Goal: Use online tool/utility: Utilize a website feature to perform a specific function

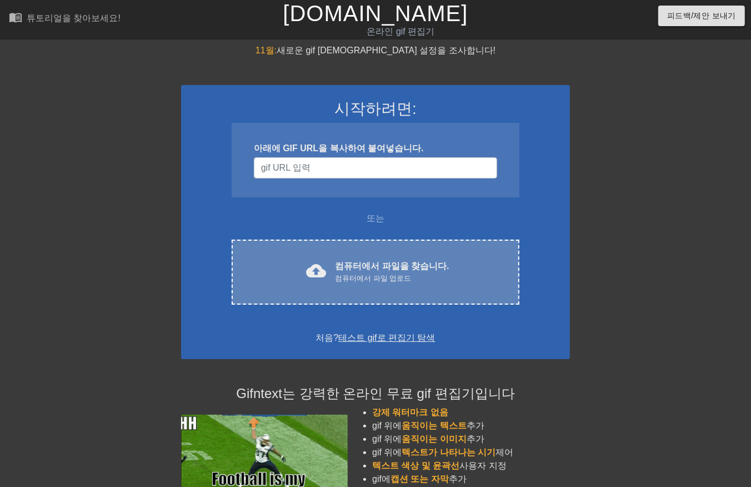
click at [360, 273] on div "컴퓨터에서 파일 업로드" at bounding box center [392, 278] width 114 height 11
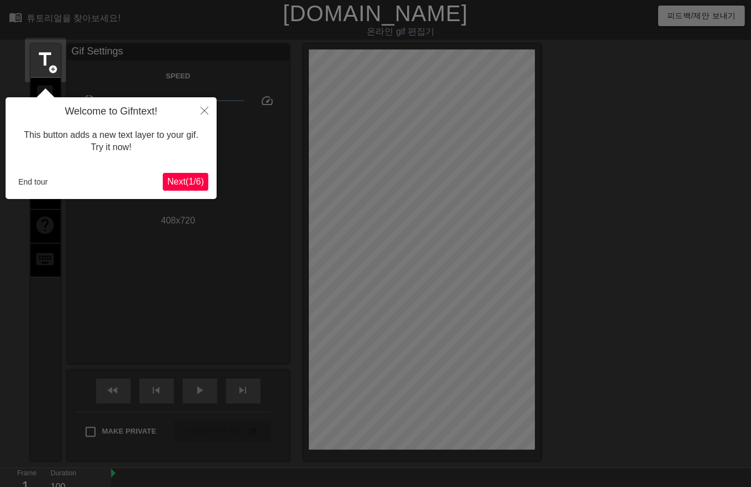
scroll to position [27, 0]
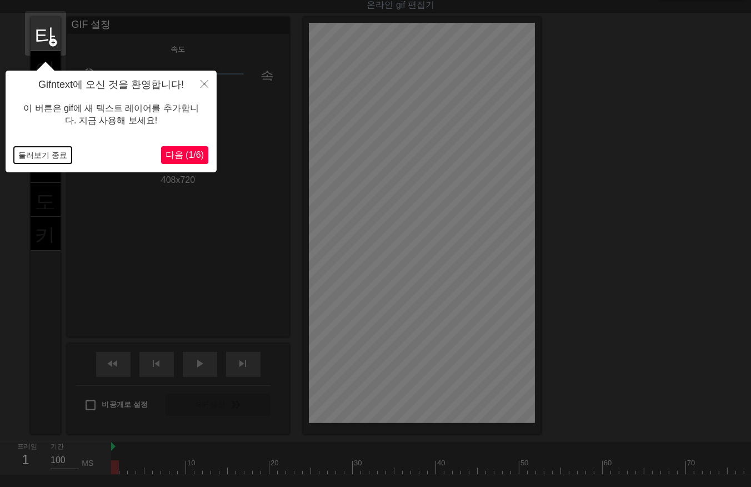
click at [28, 152] on button "둘러보기 종료" at bounding box center [43, 155] width 58 height 17
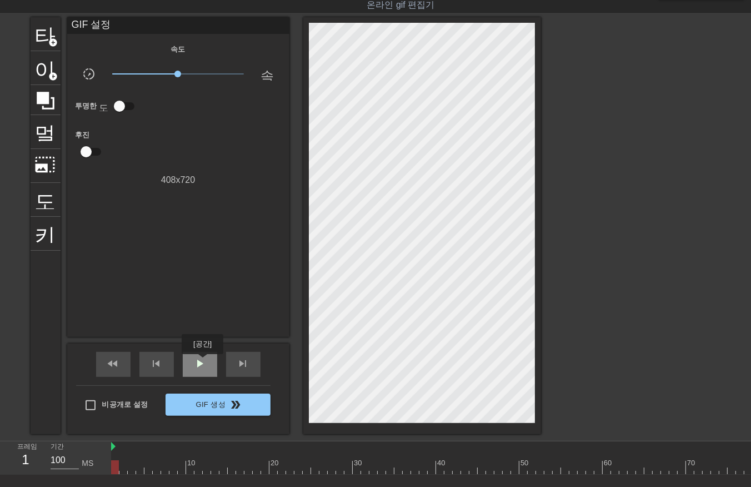
click at [202, 362] on span "play_arrow" at bounding box center [199, 363] width 13 height 13
click at [199, 363] on span "일시 중지" at bounding box center [199, 363] width 13 height 13
click at [114, 465] on div at bounding box center [627, 467] width 1033 height 14
click at [511, 467] on div at bounding box center [627, 467] width 1033 height 14
click at [528, 469] on div at bounding box center [627, 467] width 1033 height 14
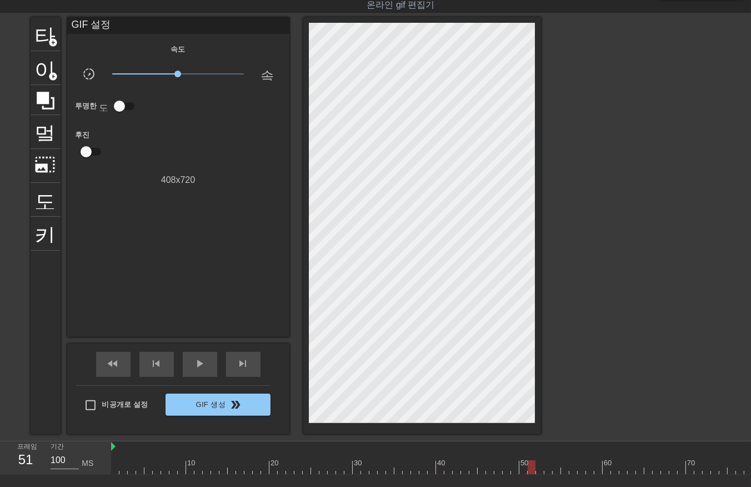
drag, startPoint x: 551, startPoint y: 465, endPoint x: 557, endPoint y: 464, distance: 6.1
click at [553, 465] on div at bounding box center [627, 467] width 1033 height 14
click at [564, 469] on div at bounding box center [627, 467] width 1033 height 14
click at [579, 468] on div at bounding box center [627, 467] width 1033 height 14
click at [572, 469] on div at bounding box center [627, 467] width 1033 height 14
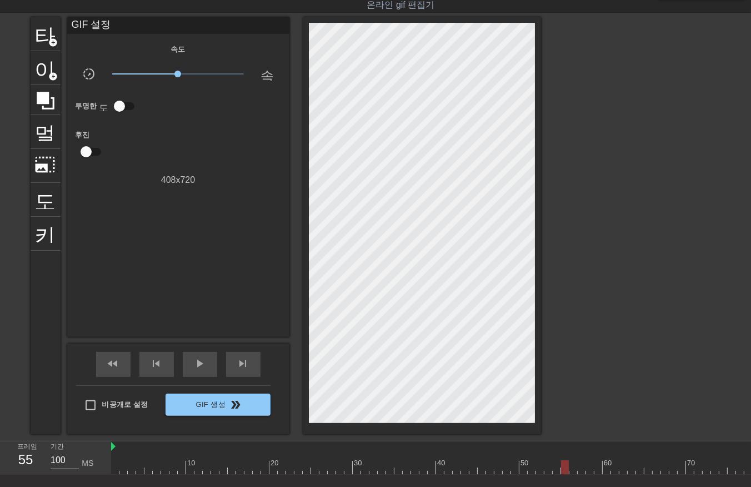
click at [568, 471] on div at bounding box center [627, 467] width 1033 height 14
drag, startPoint x: 568, startPoint y: 464, endPoint x: 573, endPoint y: 473, distance: 9.9
click at [569, 472] on div at bounding box center [565, 467] width 8 height 14
click at [574, 469] on div at bounding box center [627, 467] width 1033 height 14
click at [582, 472] on div at bounding box center [627, 467] width 1033 height 14
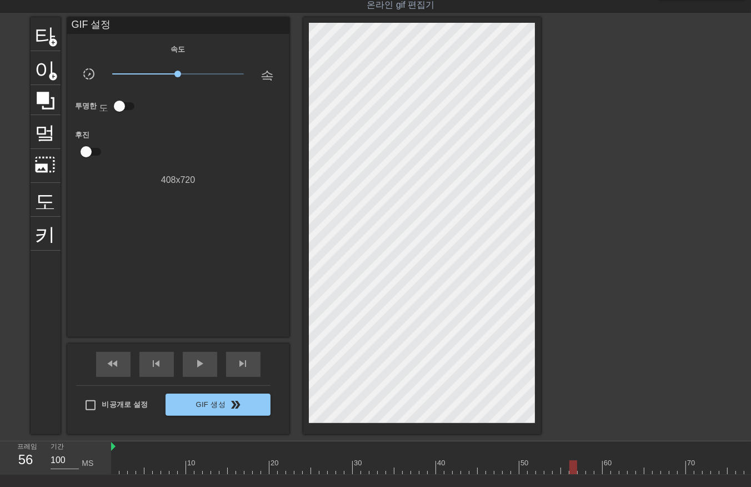
click at [572, 469] on div at bounding box center [627, 467] width 1033 height 14
click at [590, 471] on div at bounding box center [627, 467] width 1033 height 14
click at [596, 468] on div at bounding box center [627, 467] width 1033 height 14
click at [578, 468] on div at bounding box center [627, 467] width 1033 height 14
click at [567, 468] on div at bounding box center [627, 467] width 1033 height 14
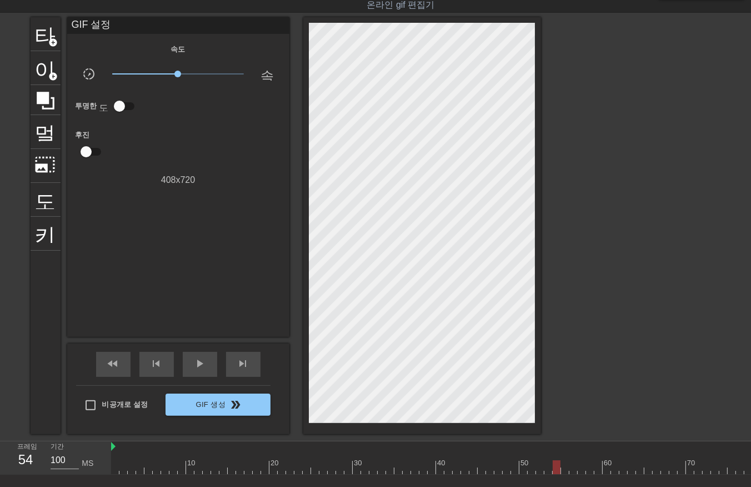
click at [553, 471] on div at bounding box center [627, 467] width 1033 height 14
click at [562, 469] on div at bounding box center [627, 467] width 1033 height 14
click at [123, 468] on div at bounding box center [627, 467] width 1033 height 14
click at [131, 471] on div at bounding box center [627, 467] width 1033 height 14
drag, startPoint x: 137, startPoint y: 465, endPoint x: 146, endPoint y: 472, distance: 11.5
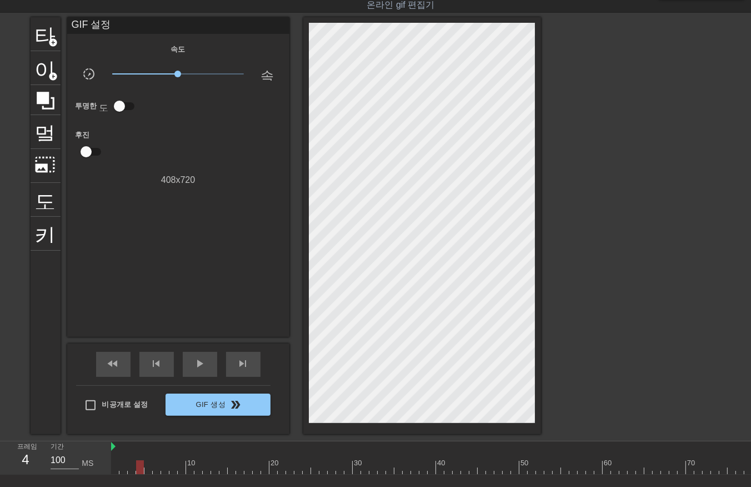
click at [138, 466] on div at bounding box center [627, 467] width 1033 height 14
click at [147, 469] on div at bounding box center [627, 467] width 1033 height 14
click at [156, 469] on div at bounding box center [627, 467] width 1033 height 14
click at [164, 470] on div at bounding box center [627, 467] width 1033 height 14
drag, startPoint x: 170, startPoint y: 465, endPoint x: 176, endPoint y: 470, distance: 7.5
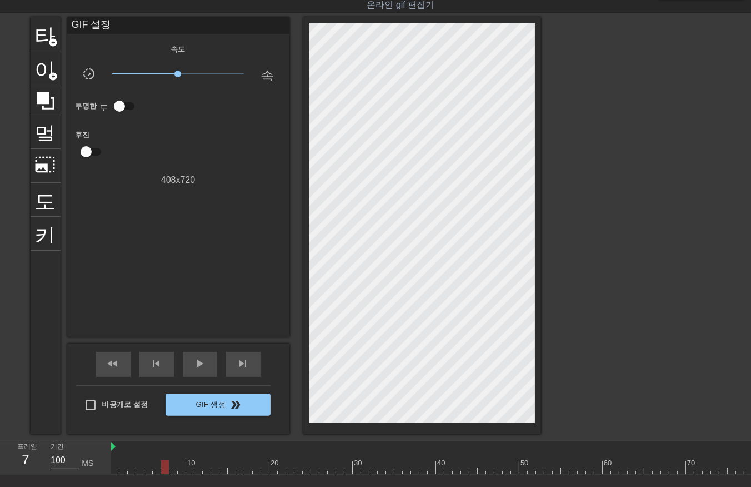
click at [171, 468] on div at bounding box center [627, 467] width 1033 height 14
drag, startPoint x: 179, startPoint y: 468, endPoint x: 184, endPoint y: 471, distance: 5.7
click at [182, 470] on div at bounding box center [627, 467] width 1033 height 14
drag, startPoint x: 188, startPoint y: 469, endPoint x: 192, endPoint y: 473, distance: 5.9
click at [188, 471] on div at bounding box center [627, 467] width 1033 height 14
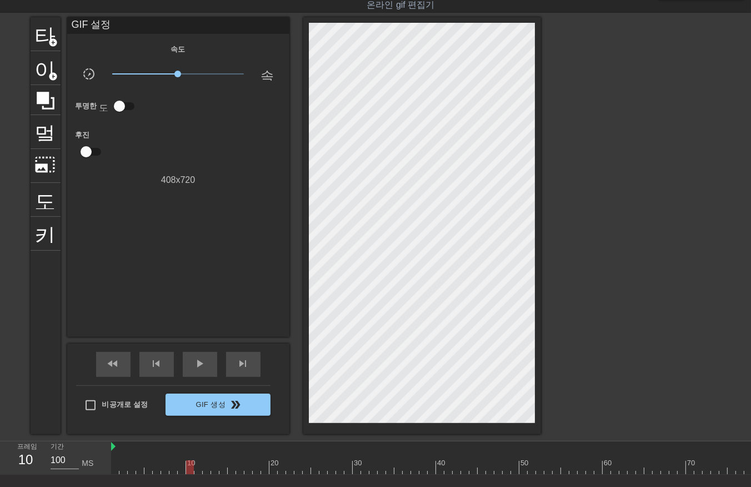
drag, startPoint x: 193, startPoint y: 465, endPoint x: 202, endPoint y: 473, distance: 11.8
click at [199, 473] on div at bounding box center [627, 467] width 1033 height 14
drag, startPoint x: 196, startPoint y: 467, endPoint x: 197, endPoint y: 473, distance: 5.7
click at [197, 473] on div at bounding box center [627, 467] width 1033 height 14
drag, startPoint x: 204, startPoint y: 469, endPoint x: 208, endPoint y: 473, distance: 5.9
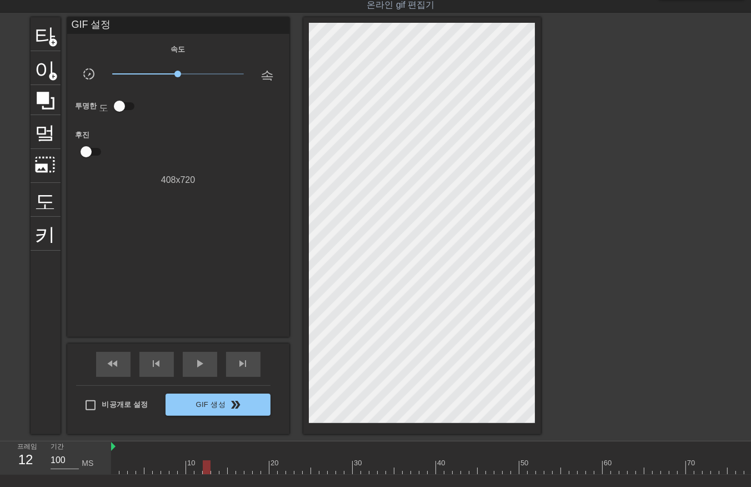
click at [206, 472] on div at bounding box center [627, 467] width 1033 height 14
click at [214, 471] on div at bounding box center [627, 467] width 1033 height 14
drag, startPoint x: 221, startPoint y: 468, endPoint x: 229, endPoint y: 471, distance: 8.3
click at [224, 470] on div at bounding box center [627, 467] width 1033 height 14
click at [232, 468] on div at bounding box center [627, 467] width 1033 height 14
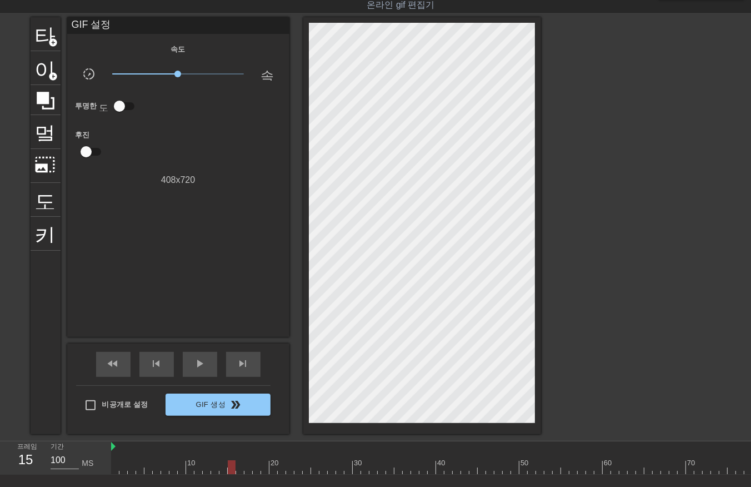
drag, startPoint x: 238, startPoint y: 467, endPoint x: 237, endPoint y: 473, distance: 6.2
click at [237, 473] on div "10 20 30 40 50 60 70 80 90 100 110 120" at bounding box center [627, 457] width 1033 height 33
drag, startPoint x: 247, startPoint y: 469, endPoint x: 252, endPoint y: 473, distance: 6.8
click at [248, 472] on div at bounding box center [627, 467] width 1033 height 14
click at [254, 471] on div at bounding box center [627, 467] width 1033 height 14
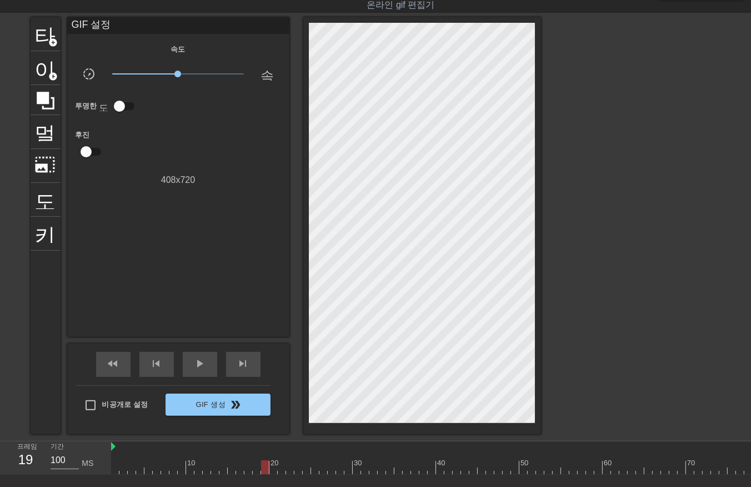
click at [264, 468] on div at bounding box center [627, 467] width 1033 height 14
click at [271, 469] on div at bounding box center [627, 467] width 1033 height 14
click at [280, 469] on div at bounding box center [627, 467] width 1033 height 14
drag, startPoint x: 289, startPoint y: 464, endPoint x: 291, endPoint y: 474, distance: 10.1
click at [291, 474] on div "10 20 30 40 50 60 70 80 90 100 110 120" at bounding box center [431, 457] width 640 height 33
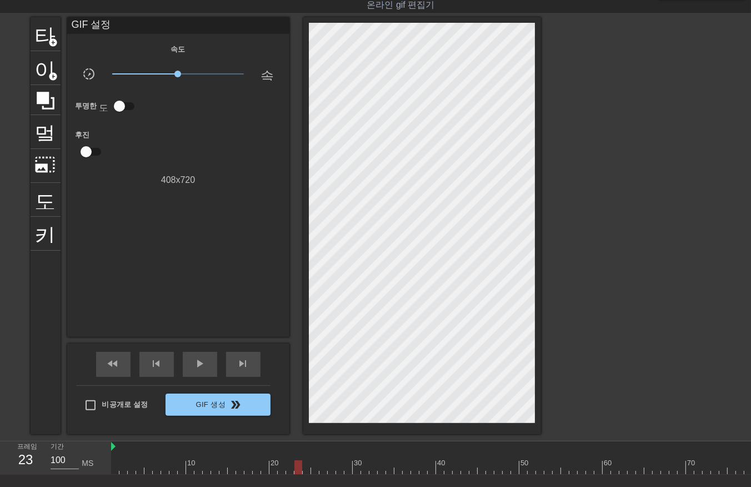
click at [296, 469] on div at bounding box center [627, 467] width 1033 height 14
click at [304, 470] on div at bounding box center [627, 467] width 1033 height 14
click at [313, 473] on div "10 20 30 40 50 60 70 80 90 100 110 120" at bounding box center [627, 457] width 1033 height 33
click at [321, 468] on div at bounding box center [627, 467] width 1033 height 14
click at [330, 469] on div at bounding box center [627, 467] width 1033 height 14
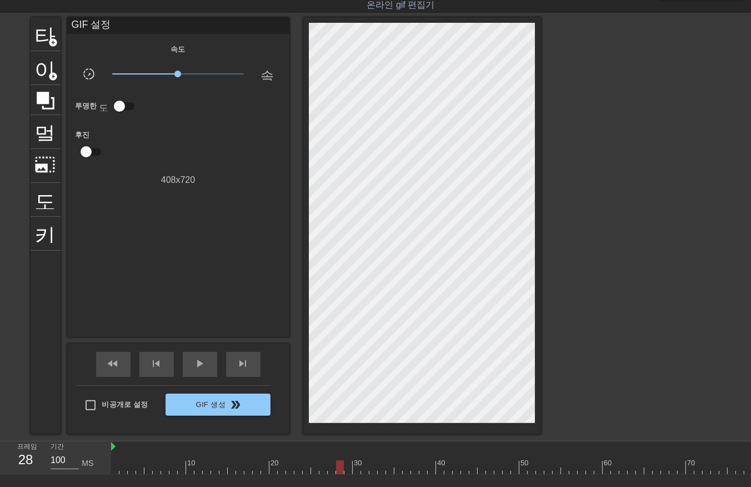
click at [338, 467] on div at bounding box center [627, 467] width 1033 height 14
click at [345, 470] on div at bounding box center [627, 467] width 1033 height 14
drag, startPoint x: 354, startPoint y: 465, endPoint x: 354, endPoint y: 474, distance: 8.9
click at [354, 469] on div at bounding box center [627, 467] width 1033 height 14
click at [361, 467] on div at bounding box center [627, 467] width 1033 height 14
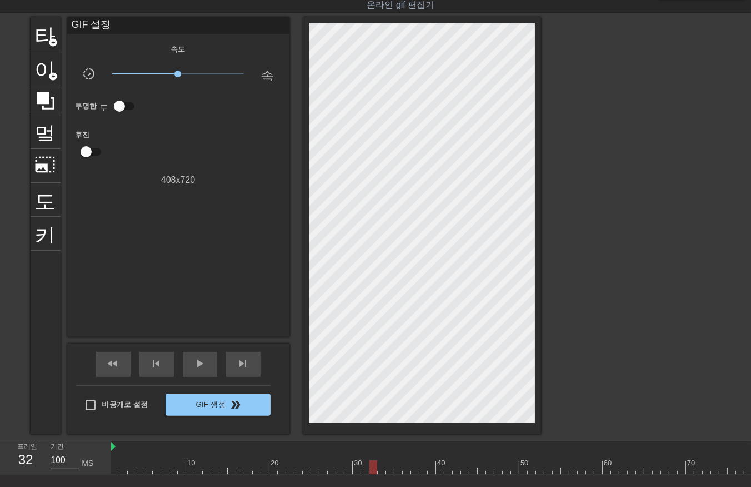
click at [371, 468] on div at bounding box center [627, 467] width 1033 height 14
click at [379, 470] on div at bounding box center [627, 467] width 1033 height 14
click at [391, 471] on div at bounding box center [627, 467] width 1033 height 14
drag, startPoint x: 397, startPoint y: 463, endPoint x: 400, endPoint y: 468, distance: 6.0
click at [397, 464] on div at bounding box center [627, 467] width 1033 height 14
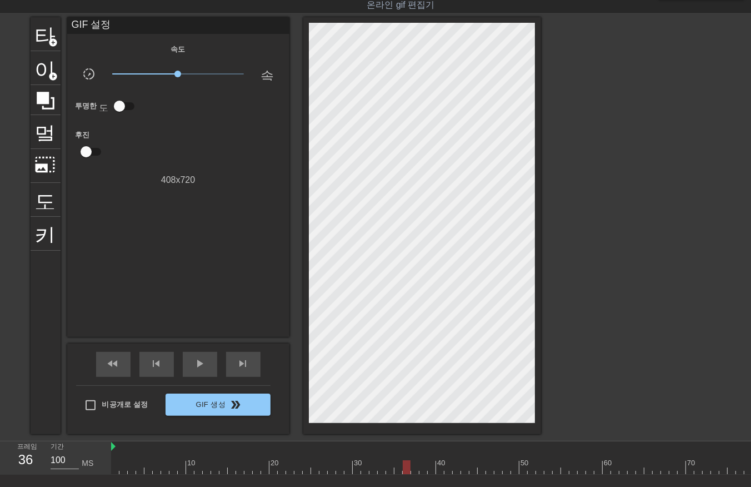
click at [403, 467] on div at bounding box center [627, 467] width 1033 height 14
click at [413, 469] on div at bounding box center [627, 467] width 1033 height 14
click at [421, 467] on div at bounding box center [627, 467] width 1033 height 14
click at [431, 467] on div at bounding box center [627, 467] width 1033 height 14
click at [437, 469] on div at bounding box center [627, 467] width 1033 height 14
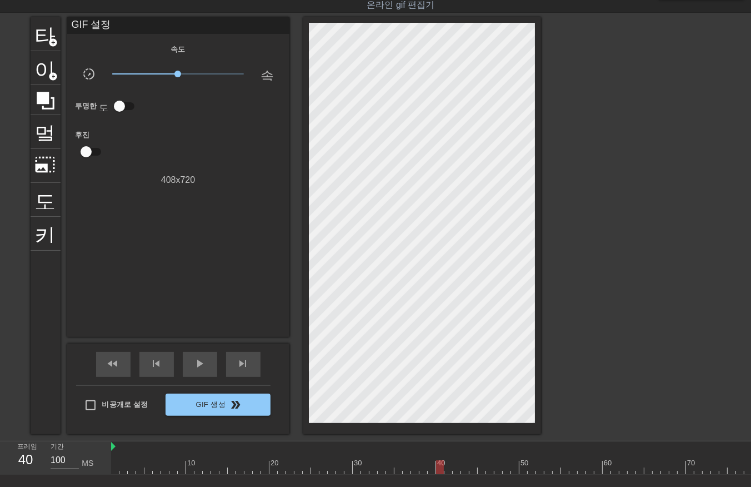
drag, startPoint x: 444, startPoint y: 464, endPoint x: 448, endPoint y: 478, distance: 13.9
click at [443, 471] on div at bounding box center [627, 467] width 1033 height 14
click at [114, 468] on div at bounding box center [627, 467] width 1033 height 14
drag, startPoint x: 123, startPoint y: 465, endPoint x: 124, endPoint y: 474, distance: 9.5
click at [123, 469] on div at bounding box center [627, 467] width 1033 height 14
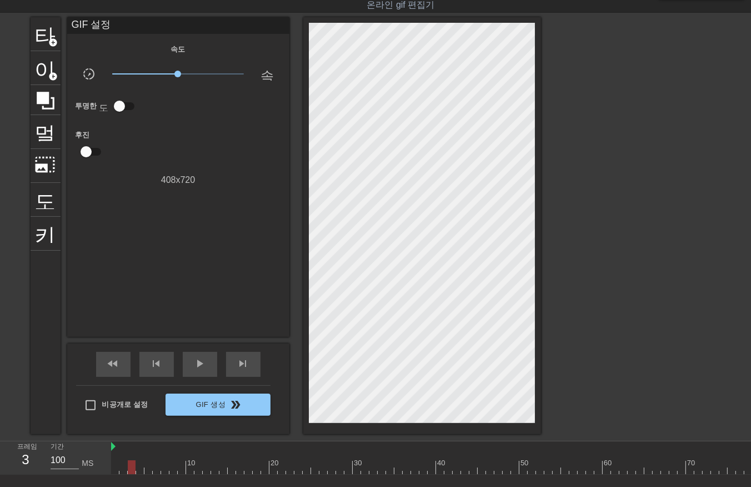
drag, startPoint x: 131, startPoint y: 468, endPoint x: 131, endPoint y: 474, distance: 6.1
click at [131, 474] on div "10 20 30 40 50 60 70 80 90 100 110 120" at bounding box center [431, 457] width 640 height 33
drag, startPoint x: 139, startPoint y: 467, endPoint x: 141, endPoint y: 474, distance: 7.0
click at [140, 473] on div "10 20 30 40 50 60 70 80 90 100 110 120" at bounding box center [627, 457] width 1033 height 33
drag, startPoint x: 147, startPoint y: 467, endPoint x: 147, endPoint y: 473, distance: 6.1
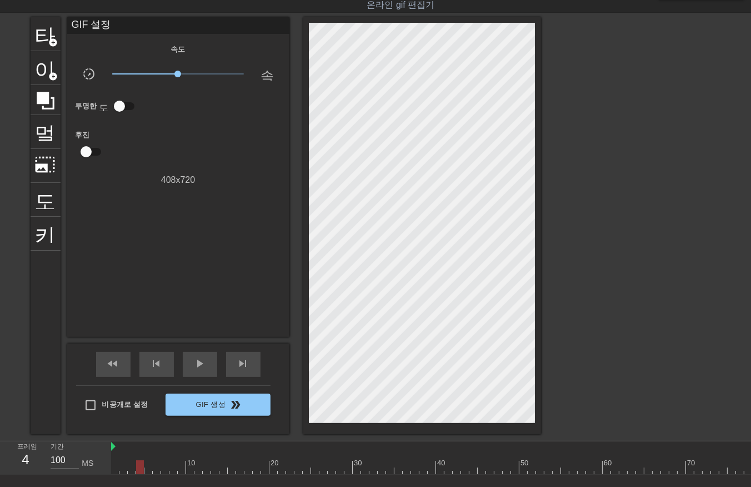
click at [147, 473] on div at bounding box center [627, 467] width 1033 height 14
click at [154, 473] on div at bounding box center [627, 467] width 1033 height 14
click at [164, 470] on div at bounding box center [627, 467] width 1033 height 14
click at [173, 469] on div at bounding box center [627, 467] width 1033 height 14
click at [181, 468] on div at bounding box center [627, 467] width 1033 height 14
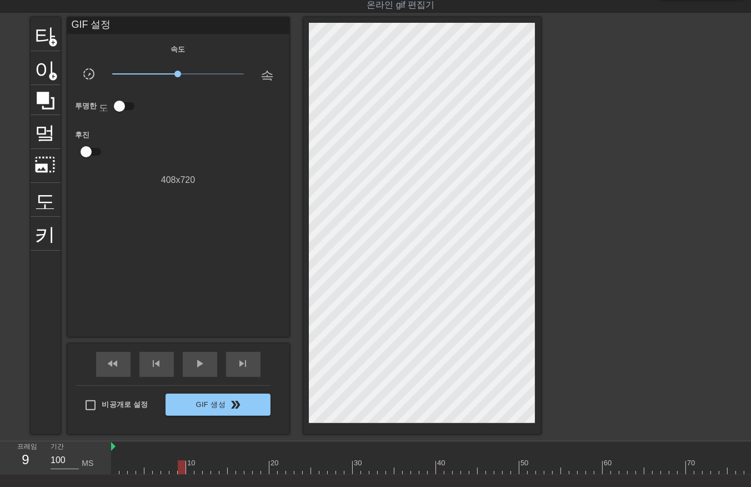
drag, startPoint x: 189, startPoint y: 466, endPoint x: 189, endPoint y: 473, distance: 7.2
click at [189, 472] on div at bounding box center [627, 467] width 1033 height 14
drag, startPoint x: 201, startPoint y: 467, endPoint x: 198, endPoint y: 473, distance: 6.7
click at [198, 473] on div at bounding box center [627, 467] width 1033 height 14
drag, startPoint x: 204, startPoint y: 464, endPoint x: 206, endPoint y: 474, distance: 10.1
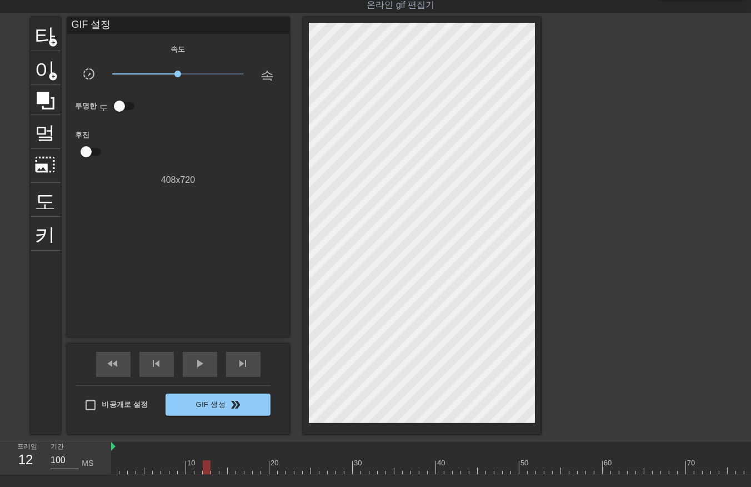
click at [204, 473] on div at bounding box center [627, 467] width 1033 height 14
drag, startPoint x: 215, startPoint y: 467, endPoint x: 215, endPoint y: 473, distance: 6.1
click at [215, 472] on div at bounding box center [627, 467] width 1033 height 14
drag, startPoint x: 219, startPoint y: 467, endPoint x: 219, endPoint y: 476, distance: 8.9
click at [219, 474] on div "10 20 30 40 50 60 70 80 90 100 110 120" at bounding box center [431, 457] width 640 height 33
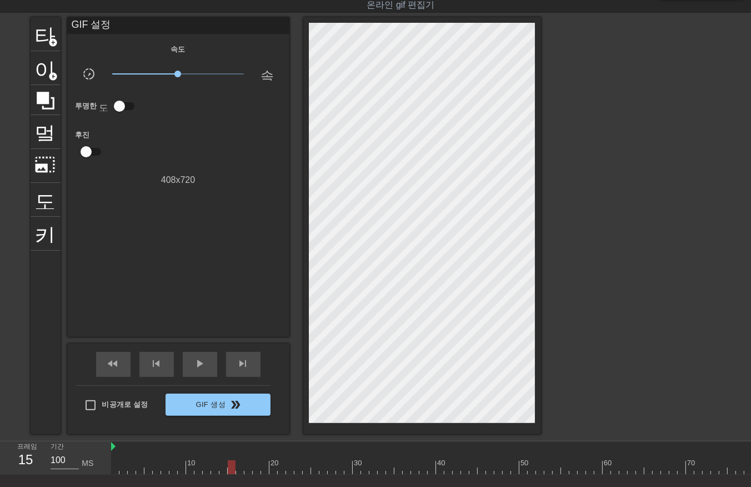
drag, startPoint x: 229, startPoint y: 464, endPoint x: 230, endPoint y: 471, distance: 7.2
click at [230, 471] on div at bounding box center [627, 467] width 1033 height 14
drag, startPoint x: 239, startPoint y: 467, endPoint x: 237, endPoint y: 476, distance: 8.8
click at [237, 474] on div "10 20 30 40 50 60 70 80 90 100 110 120" at bounding box center [431, 457] width 640 height 33
drag, startPoint x: 248, startPoint y: 462, endPoint x: 244, endPoint y: 471, distance: 9.5
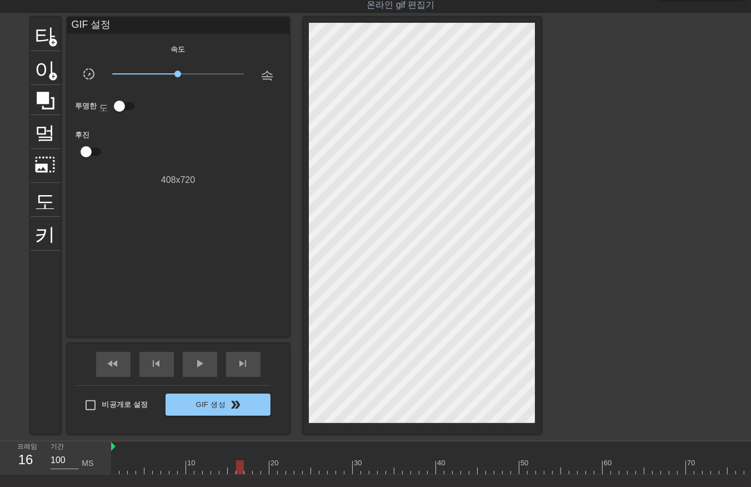
click at [244, 471] on div at bounding box center [627, 467] width 1033 height 14
drag, startPoint x: 254, startPoint y: 467, endPoint x: 253, endPoint y: 474, distance: 7.3
click at [253, 471] on div at bounding box center [627, 467] width 1033 height 14
drag, startPoint x: 263, startPoint y: 466, endPoint x: 264, endPoint y: 471, distance: 5.8
click at [264, 471] on div at bounding box center [627, 467] width 1033 height 14
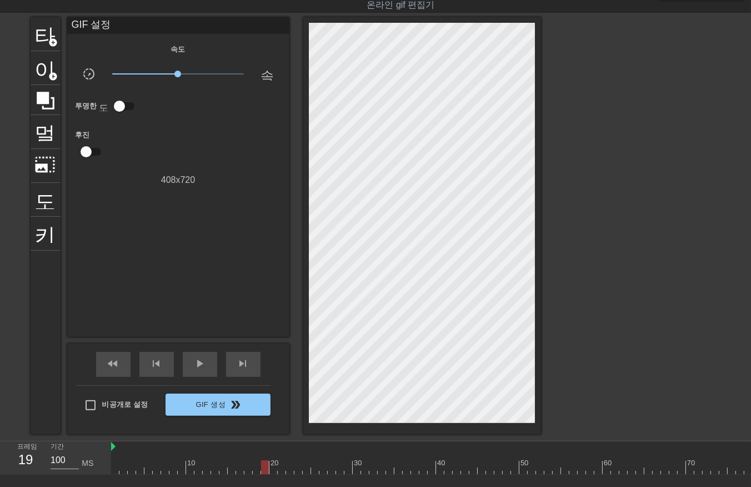
click at [271, 468] on div at bounding box center [627, 467] width 1033 height 14
drag, startPoint x: 281, startPoint y: 466, endPoint x: 282, endPoint y: 476, distance: 10.1
click at [281, 473] on div "10 20 30 40 50 60 70 80 90 100 110 120" at bounding box center [627, 457] width 1033 height 33
drag, startPoint x: 287, startPoint y: 466, endPoint x: 287, endPoint y: 473, distance: 7.8
click at [287, 473] on div at bounding box center [627, 467] width 1033 height 14
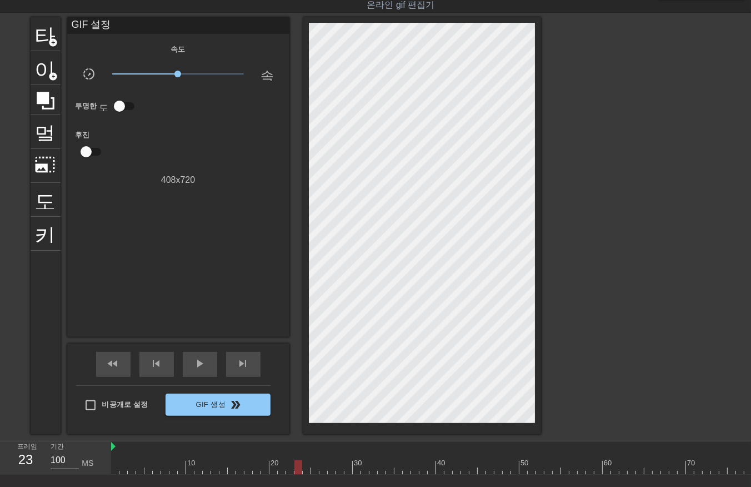
drag, startPoint x: 296, startPoint y: 464, endPoint x: 297, endPoint y: 473, distance: 9.6
click at [295, 472] on div at bounding box center [627, 467] width 1033 height 14
click at [304, 469] on div at bounding box center [627, 467] width 1033 height 14
drag, startPoint x: 313, startPoint y: 465, endPoint x: 314, endPoint y: 472, distance: 7.2
click at [314, 471] on div at bounding box center [627, 467] width 1033 height 14
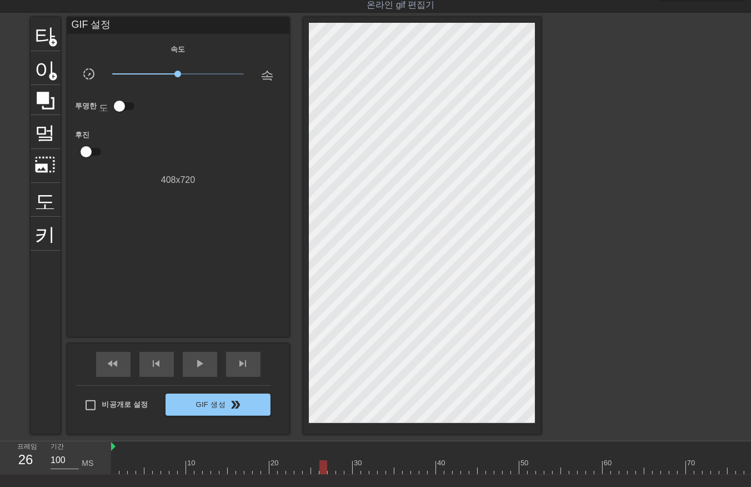
drag, startPoint x: 323, startPoint y: 464, endPoint x: 323, endPoint y: 474, distance: 9.5
click at [323, 473] on div at bounding box center [627, 467] width 1033 height 14
click at [331, 468] on div at bounding box center [627, 467] width 1033 height 14
click at [339, 469] on div at bounding box center [627, 467] width 1033 height 14
drag, startPoint x: 348, startPoint y: 463, endPoint x: 347, endPoint y: 469, distance: 5.6
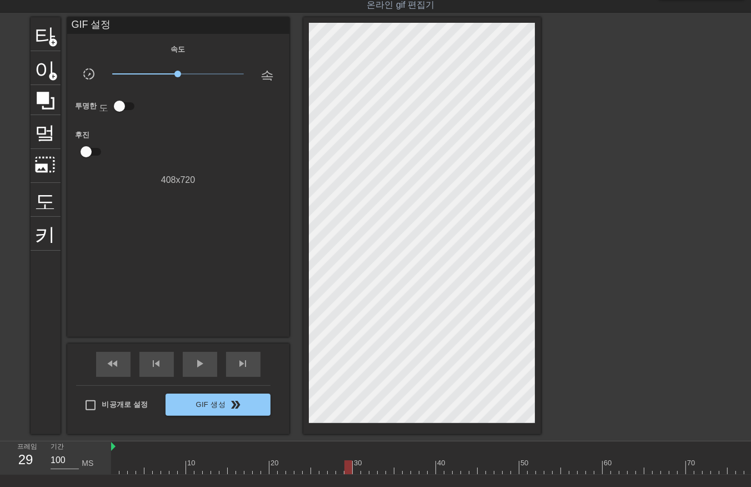
click at [347, 468] on div at bounding box center [627, 467] width 1033 height 14
click at [353, 471] on div at bounding box center [627, 467] width 1033 height 14
click at [362, 469] on div at bounding box center [627, 467] width 1033 height 14
click at [370, 468] on div at bounding box center [627, 467] width 1033 height 14
click at [380, 468] on div at bounding box center [627, 467] width 1033 height 14
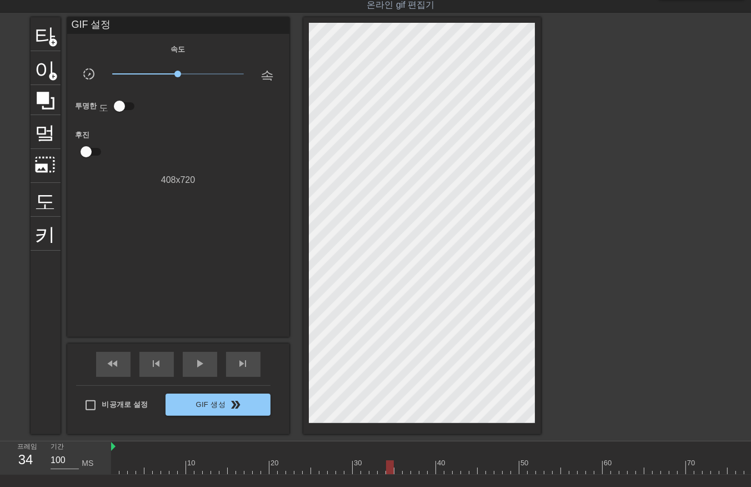
click at [388, 471] on div at bounding box center [627, 467] width 1033 height 14
click at [396, 467] on div at bounding box center [627, 467] width 1033 height 14
drag, startPoint x: 404, startPoint y: 464, endPoint x: 407, endPoint y: 475, distance: 10.8
click at [404, 471] on div at bounding box center [627, 467] width 1033 height 14
click at [411, 469] on div at bounding box center [627, 467] width 1033 height 14
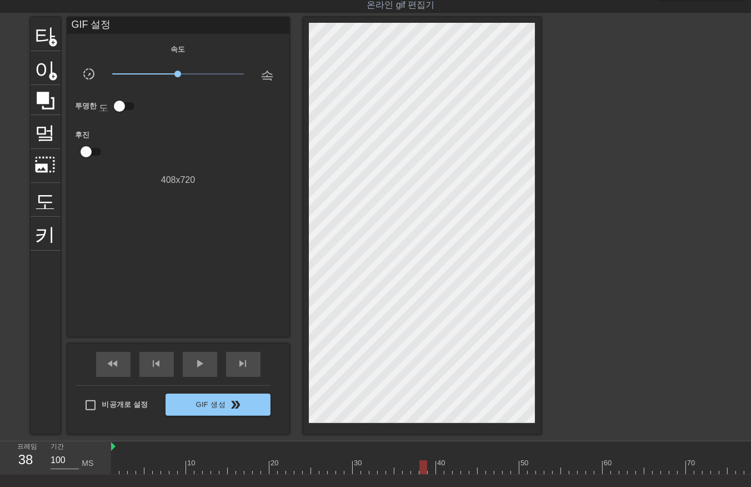
drag, startPoint x: 420, startPoint y: 466, endPoint x: 426, endPoint y: 469, distance: 6.8
click at [423, 469] on div at bounding box center [627, 467] width 1033 height 14
drag, startPoint x: 430, startPoint y: 464, endPoint x: 432, endPoint y: 476, distance: 11.8
click at [429, 471] on div at bounding box center [627, 467] width 1033 height 14
drag, startPoint x: 439, startPoint y: 462, endPoint x: 441, endPoint y: 473, distance: 11.2
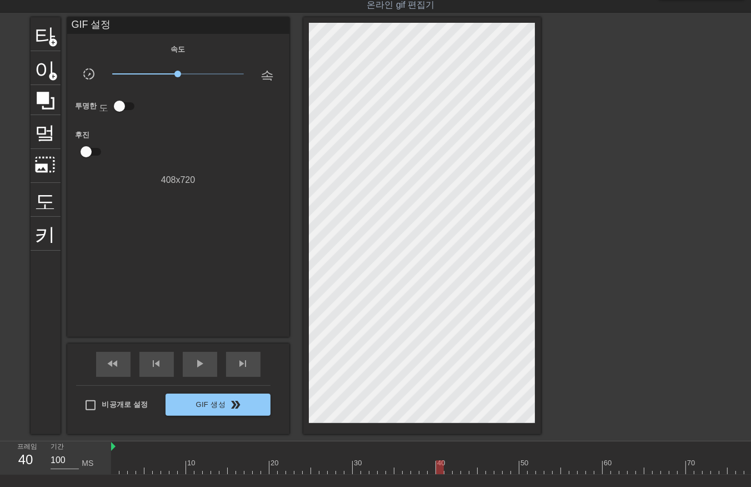
click at [440, 473] on div "10 20 30 40 50 60 70 80 90 100 110 120" at bounding box center [627, 457] width 1033 height 33
drag, startPoint x: 447, startPoint y: 464, endPoint x: 448, endPoint y: 470, distance: 6.2
click at [447, 469] on div at bounding box center [627, 467] width 1033 height 14
drag, startPoint x: 457, startPoint y: 464, endPoint x: 454, endPoint y: 471, distance: 6.5
click at [454, 470] on div at bounding box center [627, 467] width 1033 height 14
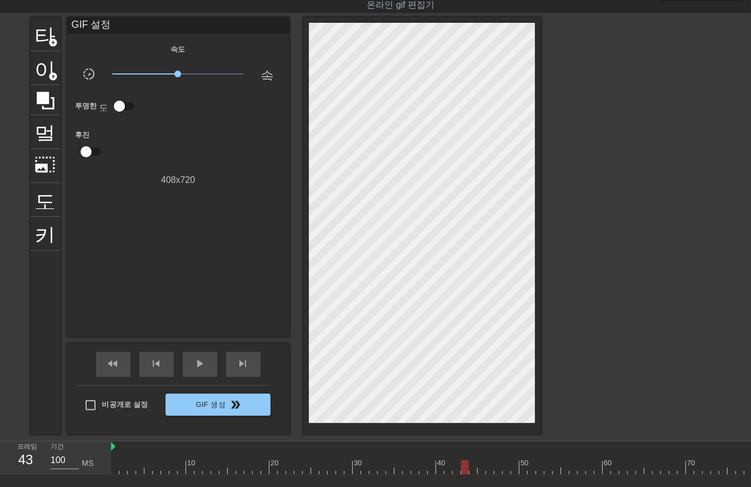
drag, startPoint x: 462, startPoint y: 462, endPoint x: 465, endPoint y: 471, distance: 9.8
click at [463, 472] on div at bounding box center [627, 467] width 1033 height 14
drag, startPoint x: 472, startPoint y: 463, endPoint x: 471, endPoint y: 473, distance: 10.1
click at [471, 472] on div at bounding box center [627, 467] width 1033 height 14
drag, startPoint x: 481, startPoint y: 463, endPoint x: 478, endPoint y: 476, distance: 13.1
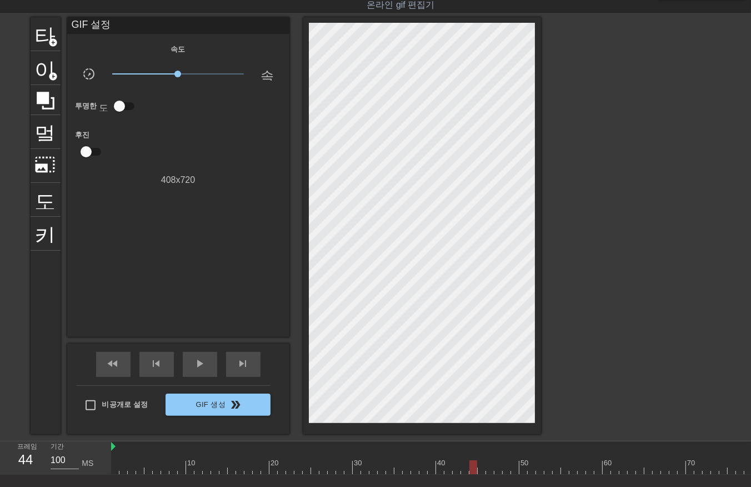
click at [478, 473] on div at bounding box center [627, 467] width 1033 height 14
click at [487, 473] on div at bounding box center [627, 467] width 1033 height 14
drag, startPoint x: 498, startPoint y: 464, endPoint x: 496, endPoint y: 471, distance: 6.3
click at [496, 470] on div at bounding box center [627, 467] width 1033 height 14
drag
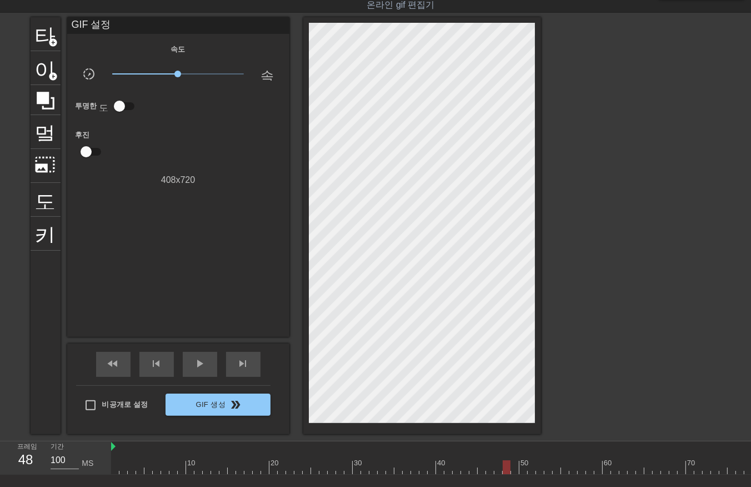
click at [504, 472] on div at bounding box center [627, 467] width 1033 height 14
click at [514, 471] on div at bounding box center [627, 467] width 1033 height 14
click at [524, 472] on div at bounding box center [627, 467] width 1033 height 14
click at [529, 472] on div at bounding box center [627, 467] width 1033 height 14
click at [536, 470] on div at bounding box center [627, 467] width 1033 height 14
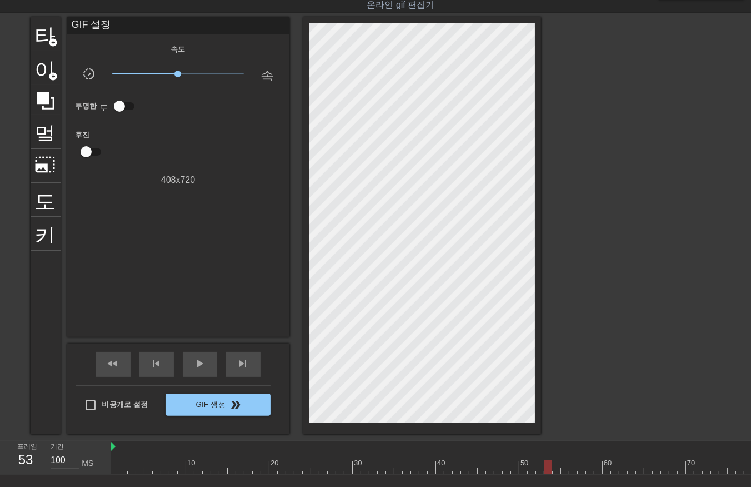
click at [546, 473] on div "10 20 30 40 50 60 70 80 90 100 110 120" at bounding box center [627, 457] width 1033 height 33
click at [551, 474] on div "10 20 30 40 50 60 70 80 90 100 110 120" at bounding box center [431, 457] width 640 height 33
drag, startPoint x: 554, startPoint y: 466, endPoint x: 556, endPoint y: 471, distance: 5.8
click at [556, 471] on div at bounding box center [627, 467] width 1033 height 14
drag, startPoint x: 563, startPoint y: 466, endPoint x: 559, endPoint y: 478, distance: 13.2
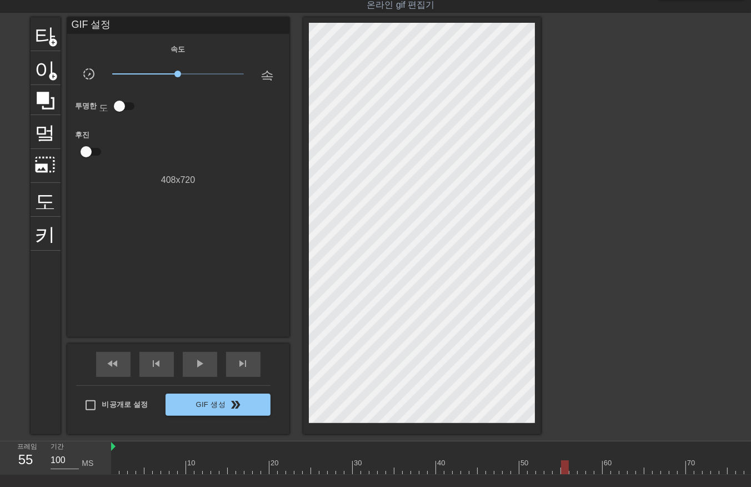
click at [560, 474] on div "10 20 30 40 50 60 70 80 90 100 110 120" at bounding box center [431, 457] width 640 height 33
click at [564, 468] on div at bounding box center [627, 467] width 1033 height 14
drag, startPoint x: 573, startPoint y: 466, endPoint x: 576, endPoint y: 476, distance: 10.2
click at [574, 473] on div "10 20 30 40 50 60 70 80 90 100 110 120" at bounding box center [627, 457] width 1033 height 33
drag, startPoint x: 579, startPoint y: 465, endPoint x: 584, endPoint y: 476, distance: 11.7
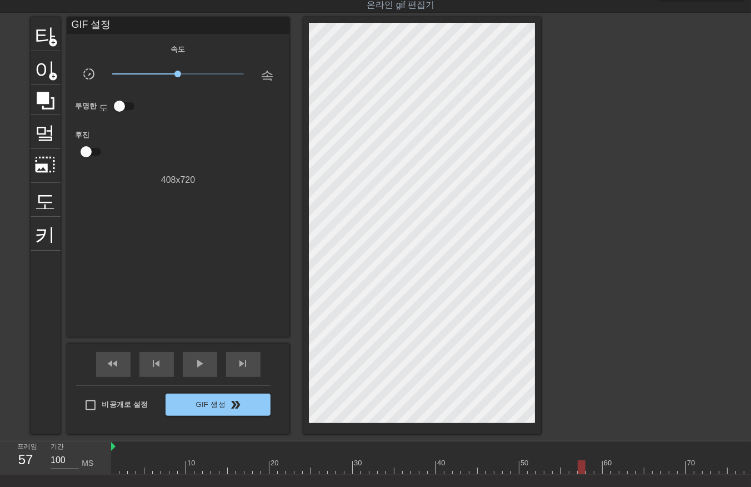
click at [584, 471] on div at bounding box center [627, 467] width 1033 height 14
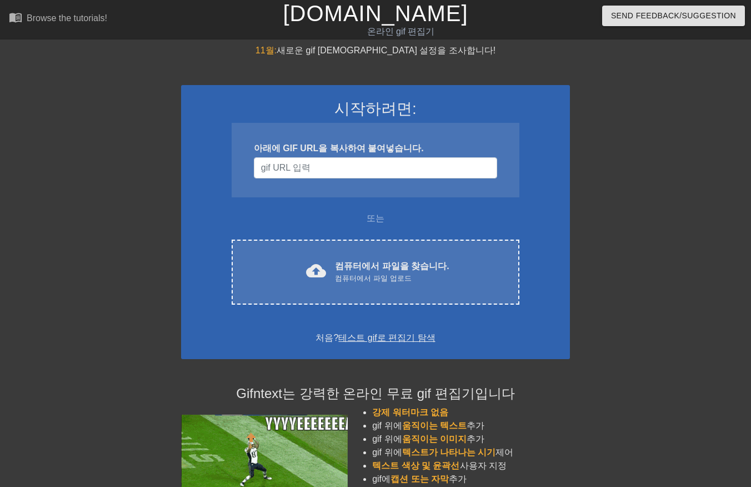
scroll to position [27, 0]
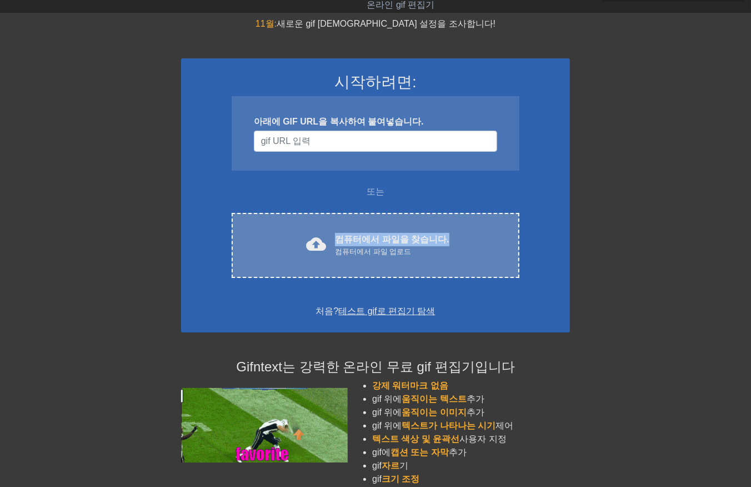
click at [443, 231] on div "cloud_upload 컴퓨터에서 파일을 찾습니다. 컴퓨터에서 파일 업로드 Choose files" at bounding box center [376, 245] width 288 height 65
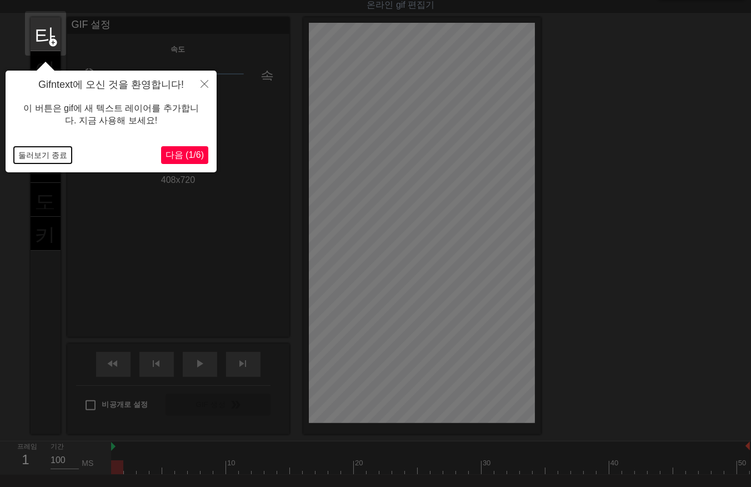
click at [42, 149] on button "둘러보기 종료" at bounding box center [43, 155] width 58 height 17
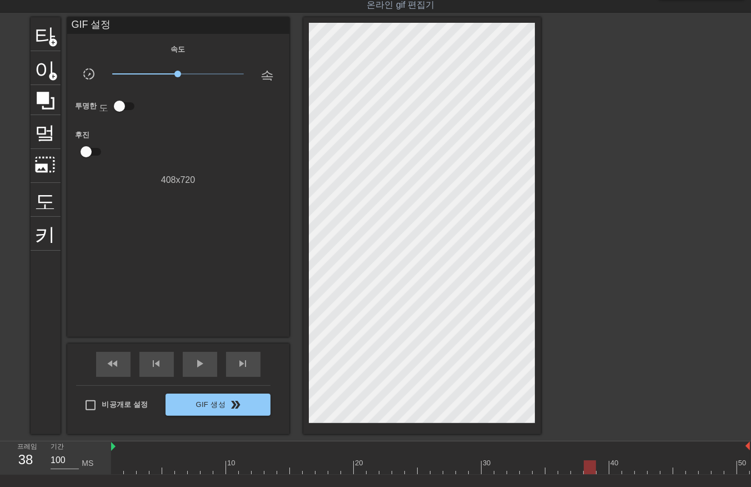
click at [591, 467] on div at bounding box center [430, 467] width 639 height 14
click at [601, 464] on div at bounding box center [430, 467] width 639 height 14
click at [619, 465] on div at bounding box center [430, 467] width 639 height 14
click at [739, 464] on div at bounding box center [430, 467] width 639 height 14
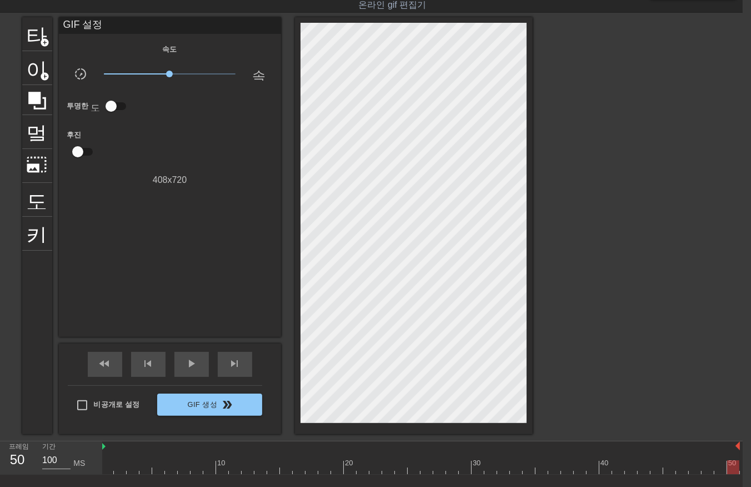
drag, startPoint x: 103, startPoint y: 465, endPoint x: 104, endPoint y: 474, distance: 9.0
click at [103, 472] on div at bounding box center [420, 467] width 639 height 14
click at [118, 467] on div at bounding box center [422, 467] width 639 height 14
click at [130, 467] on div at bounding box center [422, 467] width 639 height 14
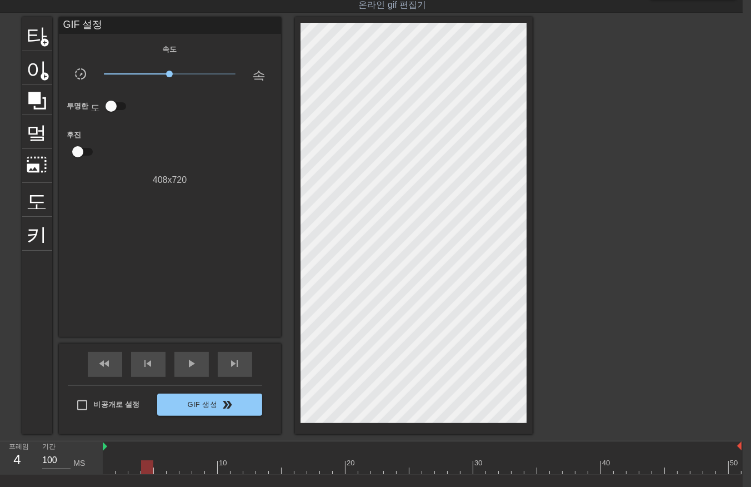
drag, startPoint x: 146, startPoint y: 464, endPoint x: 156, endPoint y: 468, distance: 10.9
click at [144, 468] on div at bounding box center [422, 467] width 639 height 14
click at [154, 468] on div at bounding box center [422, 467] width 639 height 14
click at [171, 468] on div at bounding box center [422, 467] width 639 height 14
drag, startPoint x: 182, startPoint y: 464, endPoint x: 187, endPoint y: 468, distance: 6.0
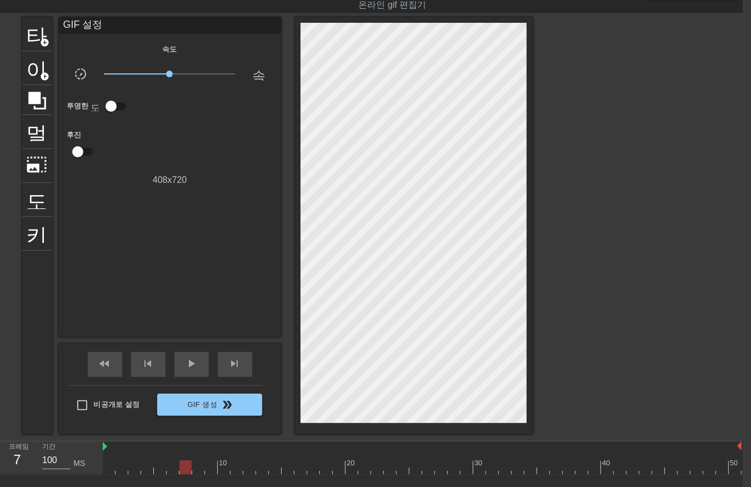
click at [182, 467] on div at bounding box center [422, 467] width 639 height 14
click at [197, 467] on div at bounding box center [422, 467] width 639 height 14
click at [208, 467] on div at bounding box center [422, 467] width 639 height 14
click at [223, 469] on div at bounding box center [422, 467] width 639 height 14
click at [236, 467] on div at bounding box center [422, 467] width 639 height 14
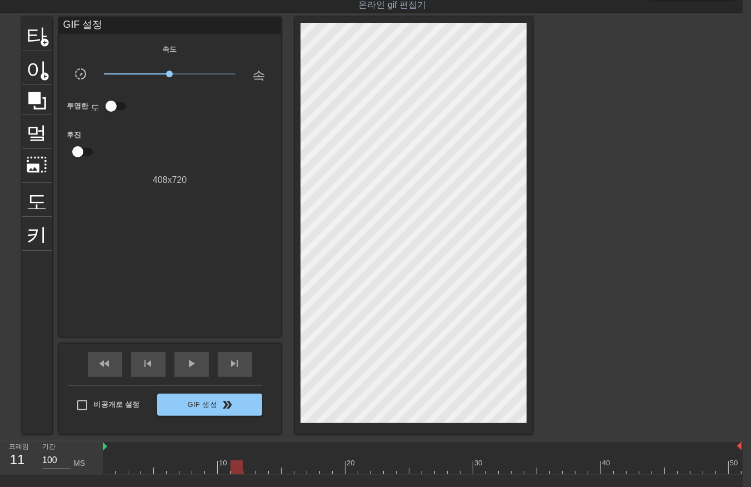
click at [244, 466] on div at bounding box center [422, 467] width 639 height 14
drag, startPoint x: 256, startPoint y: 464, endPoint x: 261, endPoint y: 468, distance: 6.0
click at [257, 468] on div at bounding box center [422, 467] width 639 height 14
click at [271, 464] on div at bounding box center [422, 467] width 639 height 14
click at [289, 467] on div at bounding box center [422, 467] width 639 height 14
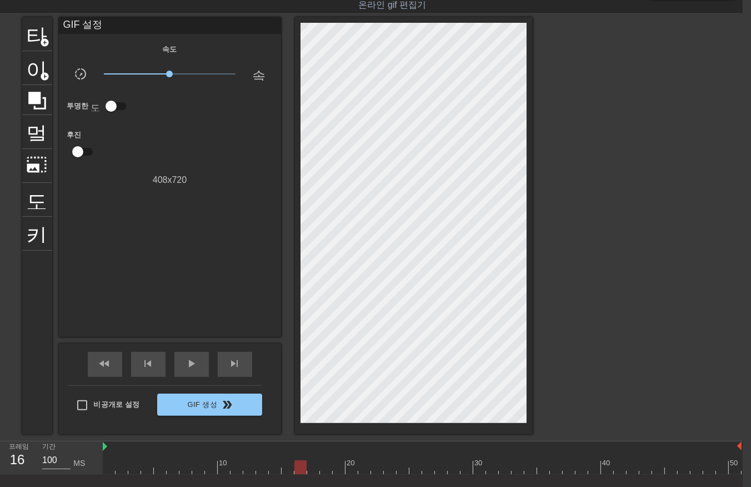
drag, startPoint x: 301, startPoint y: 466, endPoint x: 307, endPoint y: 466, distance: 6.1
click at [299, 469] on div at bounding box center [422, 467] width 639 height 14
click at [309, 467] on div at bounding box center [422, 467] width 639 height 14
click at [323, 468] on div at bounding box center [422, 467] width 639 height 14
click at [335, 465] on div at bounding box center [422, 467] width 639 height 14
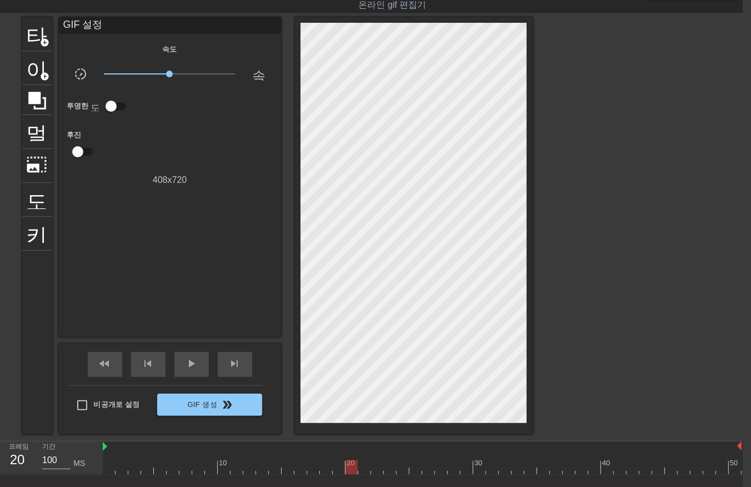
click at [351, 468] on div at bounding box center [422, 467] width 639 height 14
click at [360, 468] on div at bounding box center [422, 467] width 639 height 14
click at [371, 467] on div at bounding box center [422, 467] width 639 height 14
click at [385, 467] on div at bounding box center [422, 467] width 639 height 14
click at [398, 464] on div at bounding box center [422, 467] width 639 height 14
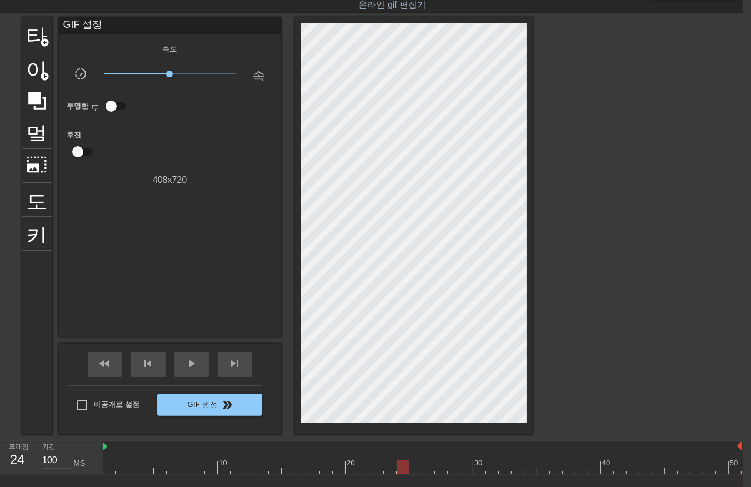
drag, startPoint x: 409, startPoint y: 466, endPoint x: 414, endPoint y: 469, distance: 6.0
click at [411, 468] on div at bounding box center [422, 467] width 639 height 14
drag, startPoint x: 426, startPoint y: 463, endPoint x: 436, endPoint y: 467, distance: 10.2
click at [427, 467] on div at bounding box center [422, 467] width 639 height 14
click at [437, 467] on div at bounding box center [422, 467] width 639 height 14
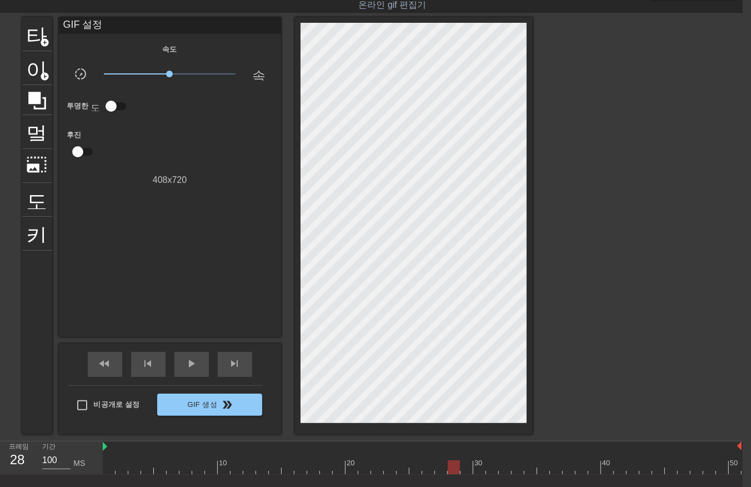
click at [449, 464] on div at bounding box center [422, 467] width 639 height 14
click at [463, 464] on div at bounding box center [422, 467] width 639 height 14
drag, startPoint x: 476, startPoint y: 465, endPoint x: 487, endPoint y: 468, distance: 12.1
click at [478, 468] on div at bounding box center [422, 467] width 639 height 14
click at [491, 467] on div at bounding box center [422, 467] width 639 height 14
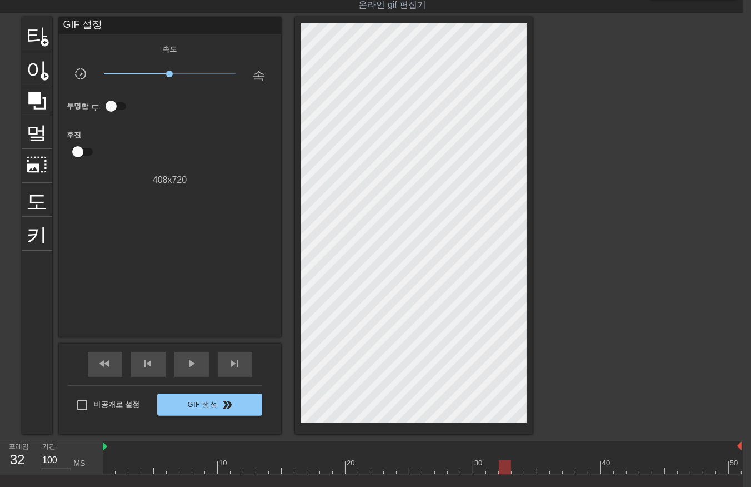
drag, startPoint x: 501, startPoint y: 464, endPoint x: 515, endPoint y: 467, distance: 14.1
click at [507, 468] on div at bounding box center [422, 467] width 639 height 14
click at [516, 467] on div at bounding box center [422, 467] width 639 height 14
drag, startPoint x: 524, startPoint y: 464, endPoint x: 532, endPoint y: 466, distance: 7.3
click at [526, 466] on div at bounding box center [422, 467] width 639 height 14
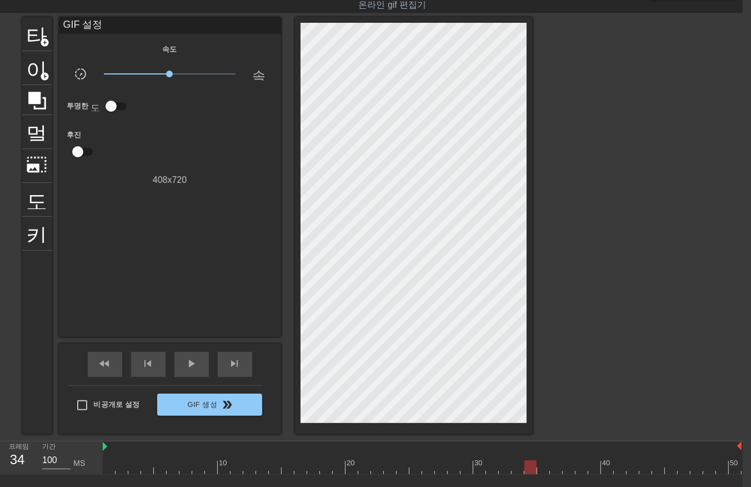
click at [541, 468] on div at bounding box center [422, 467] width 639 height 14
drag, startPoint x: 554, startPoint y: 464, endPoint x: 553, endPoint y: 471, distance: 6.9
click at [553, 471] on div at bounding box center [422, 467] width 639 height 14
drag, startPoint x: 564, startPoint y: 462, endPoint x: 571, endPoint y: 469, distance: 9.8
click at [567, 468] on div at bounding box center [422, 467] width 639 height 14
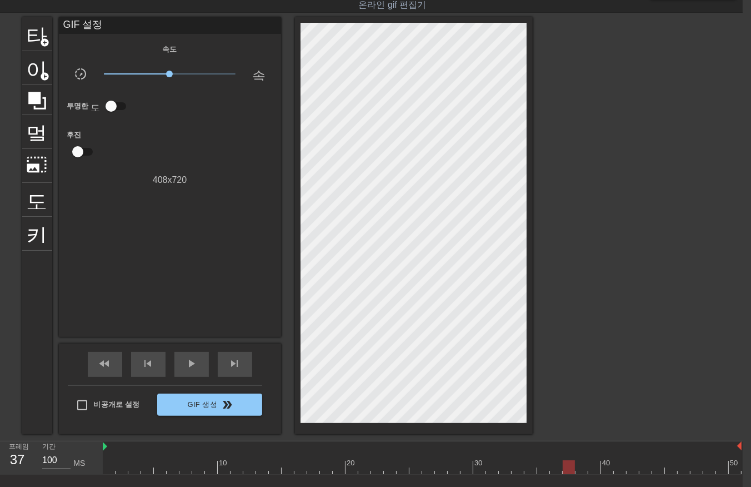
drag, startPoint x: 578, startPoint y: 462, endPoint x: 579, endPoint y: 467, distance: 5.8
click at [579, 467] on div at bounding box center [422, 467] width 639 height 14
click at [591, 468] on div at bounding box center [422, 467] width 639 height 14
click at [603, 468] on div at bounding box center [422, 467] width 639 height 14
drag, startPoint x: 618, startPoint y: 465, endPoint x: 615, endPoint y: 470, distance: 5.7
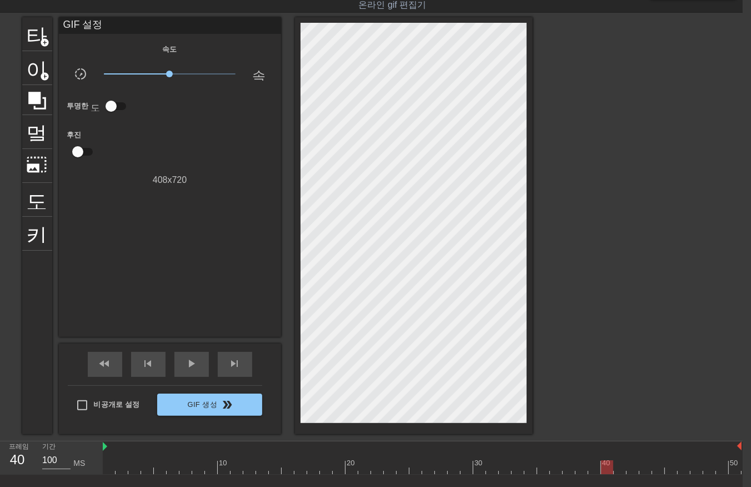
click at [615, 470] on div at bounding box center [422, 467] width 639 height 14
drag, startPoint x: 628, startPoint y: 463, endPoint x: 631, endPoint y: 470, distance: 7.0
click at [631, 470] on div at bounding box center [422, 467] width 639 height 14
drag, startPoint x: 641, startPoint y: 465, endPoint x: 648, endPoint y: 471, distance: 9.5
click at [644, 471] on div at bounding box center [422, 467] width 639 height 14
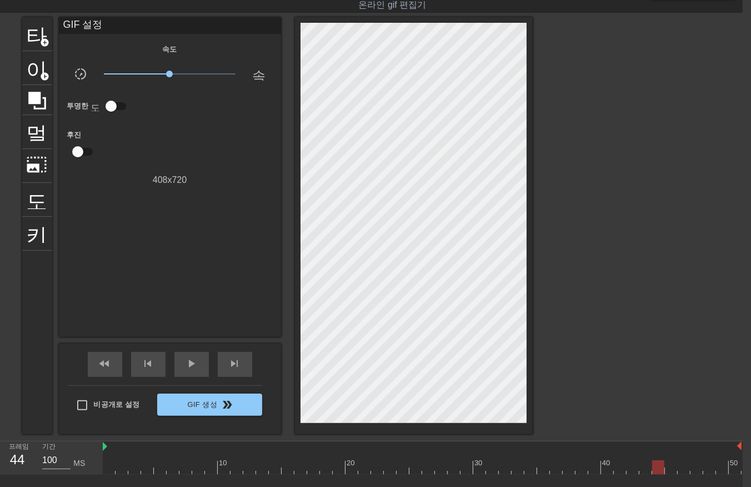
drag, startPoint x: 653, startPoint y: 463, endPoint x: 658, endPoint y: 473, distance: 10.7
click at [658, 473] on div at bounding box center [422, 467] width 639 height 14
drag, startPoint x: 667, startPoint y: 467, endPoint x: 668, endPoint y: 473, distance: 6.8
click at [667, 473] on div "10 20 30 40 50" at bounding box center [422, 457] width 639 height 33
drag, startPoint x: 678, startPoint y: 465, endPoint x: 687, endPoint y: 472, distance: 11.5
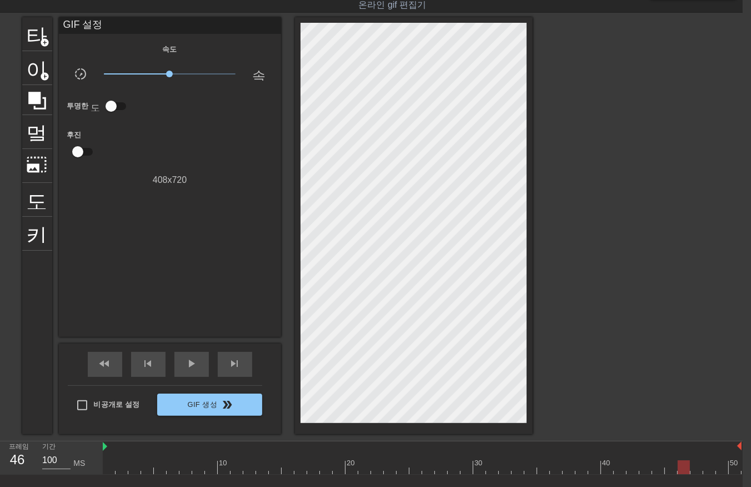
click at [682, 472] on div at bounding box center [422, 467] width 639 height 14
drag, startPoint x: 692, startPoint y: 466, endPoint x: 694, endPoint y: 471, distance: 5.7
click at [692, 471] on div at bounding box center [422, 467] width 639 height 14
click at [704, 469] on div at bounding box center [422, 467] width 639 height 14
click at [714, 470] on div at bounding box center [422, 467] width 639 height 14
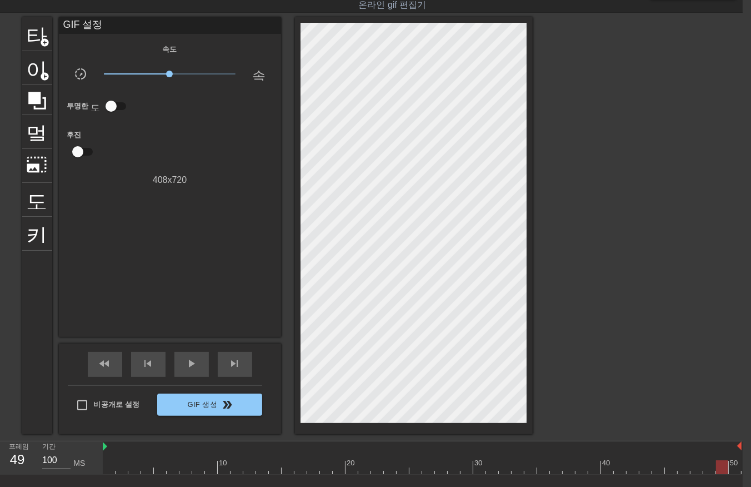
drag, startPoint x: 725, startPoint y: 462, endPoint x: 732, endPoint y: 467, distance: 8.0
click at [729, 467] on div at bounding box center [422, 467] width 639 height 14
